Goal: Task Accomplishment & Management: Use online tool/utility

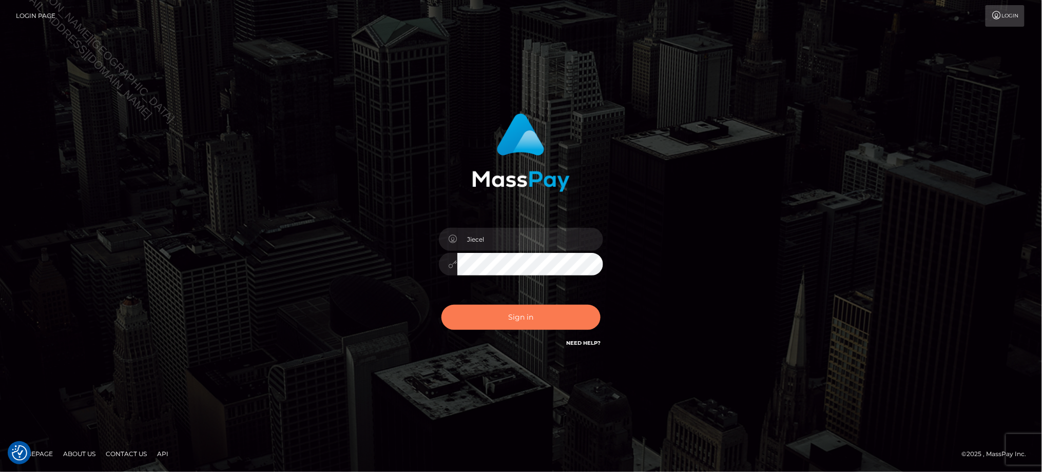
click at [542, 318] on button "Sign in" at bounding box center [520, 317] width 159 height 25
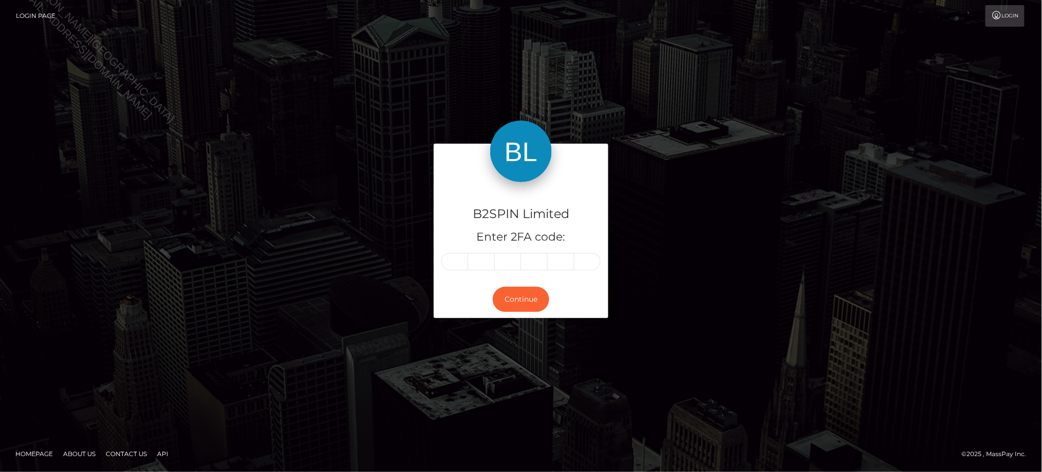
drag, startPoint x: 756, startPoint y: 399, endPoint x: 659, endPoint y: 353, distance: 107.4
click at [756, 399] on div "B2SPIN Limited Enter 2FA code: Continue" at bounding box center [521, 236] width 1042 height 338
click at [460, 261] on input "text" at bounding box center [454, 261] width 27 height 17
type input "2"
type input "5"
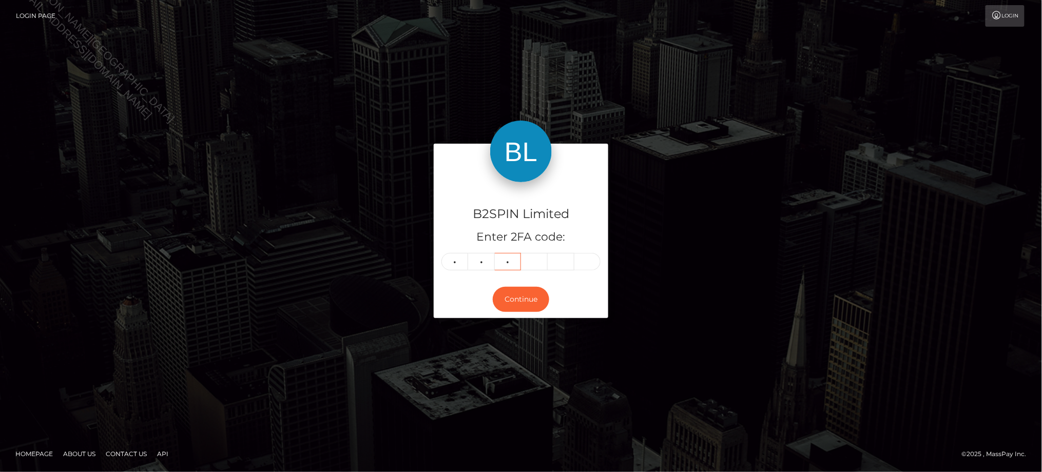
type input "9"
type input "0"
type input "5"
type input "2"
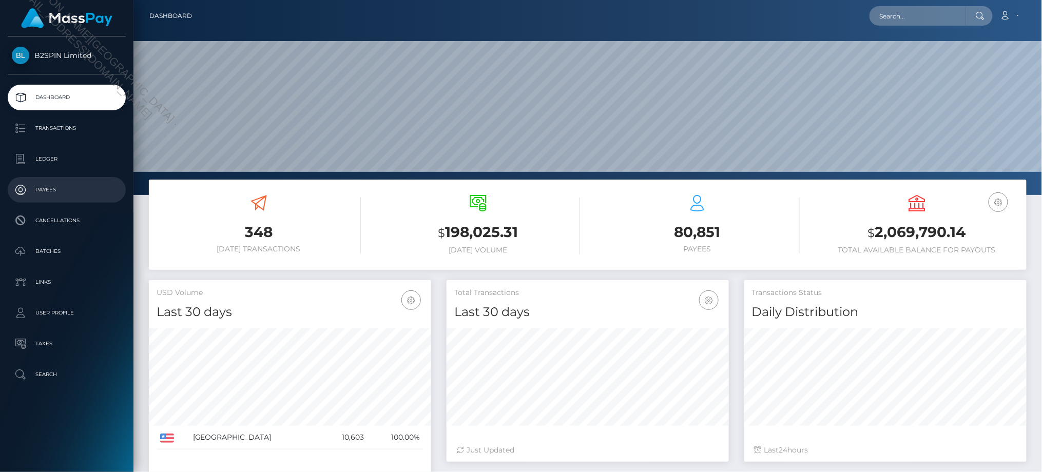
scroll to position [182, 282]
click at [84, 127] on p "Transactions" at bounding box center [67, 128] width 110 height 15
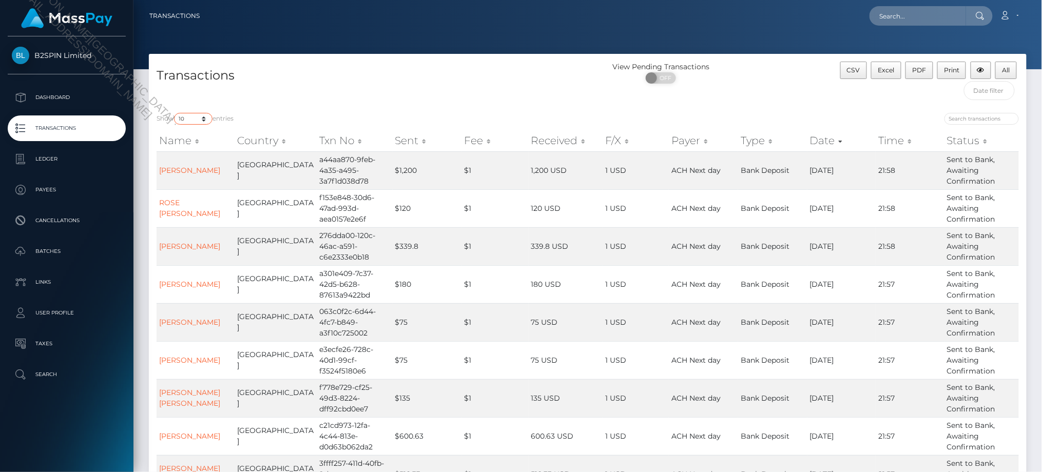
click at [200, 120] on select "10 25 50 100 250 500 1,000 3,500" at bounding box center [193, 119] width 38 height 12
select select "3500"
click at [175, 113] on select "10 25 50 100 250 500 1,000 3,500" at bounding box center [193, 119] width 38 height 12
click at [654, 80] on span at bounding box center [653, 77] width 14 height 11
checkbox input "true"
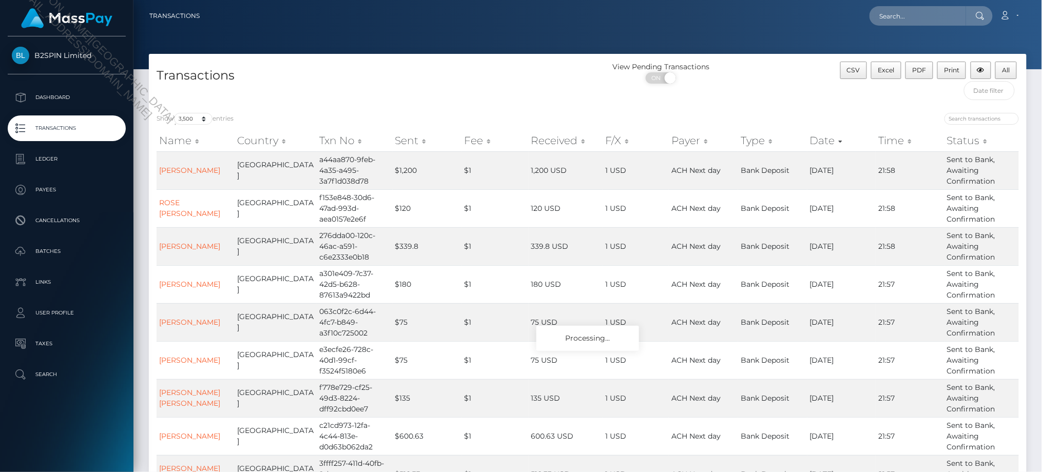
click at [557, 69] on h4 "Transactions" at bounding box center [368, 76] width 423 height 18
click at [884, 68] on span "Excel" at bounding box center [886, 70] width 16 height 8
